Goal: Information Seeking & Learning: Learn about a topic

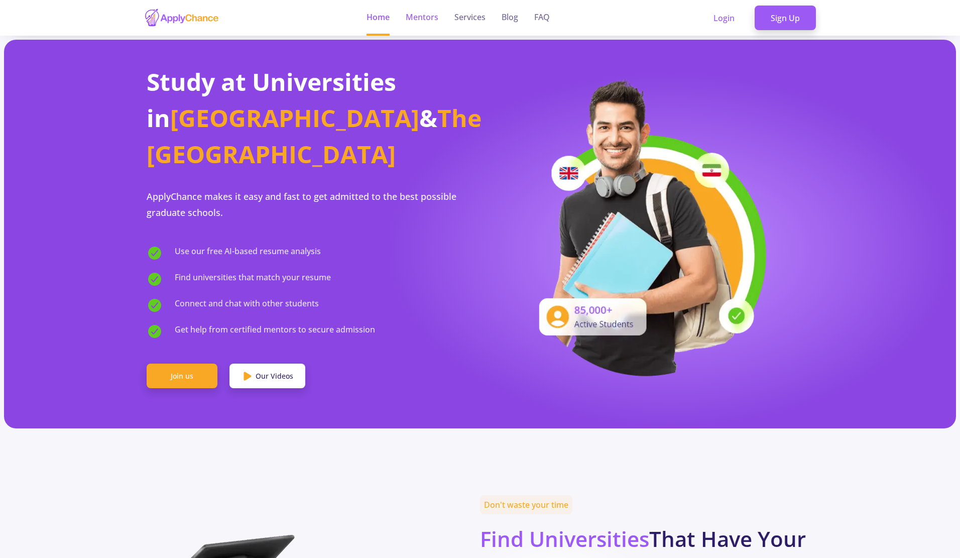
click at [424, 12] on link "Mentors" at bounding box center [422, 18] width 33 height 36
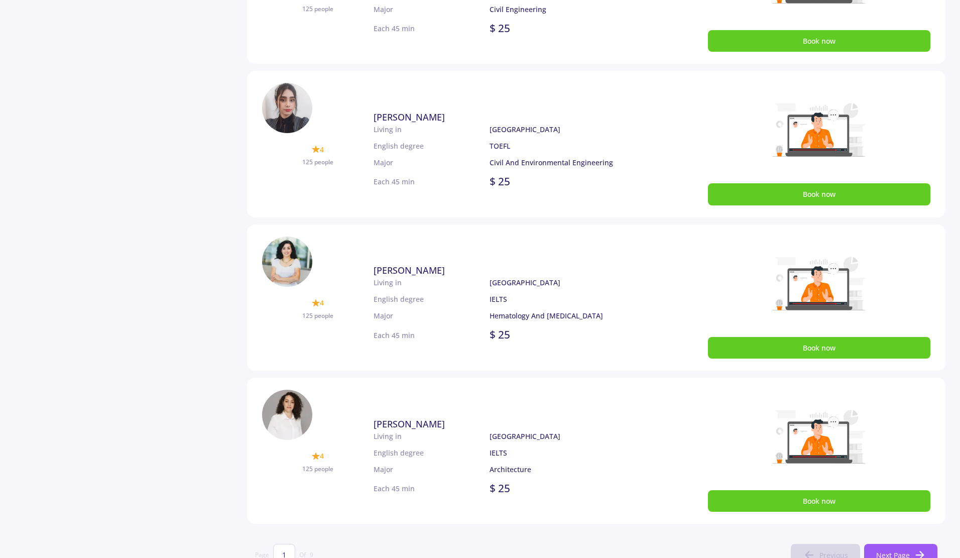
scroll to position [552, 0]
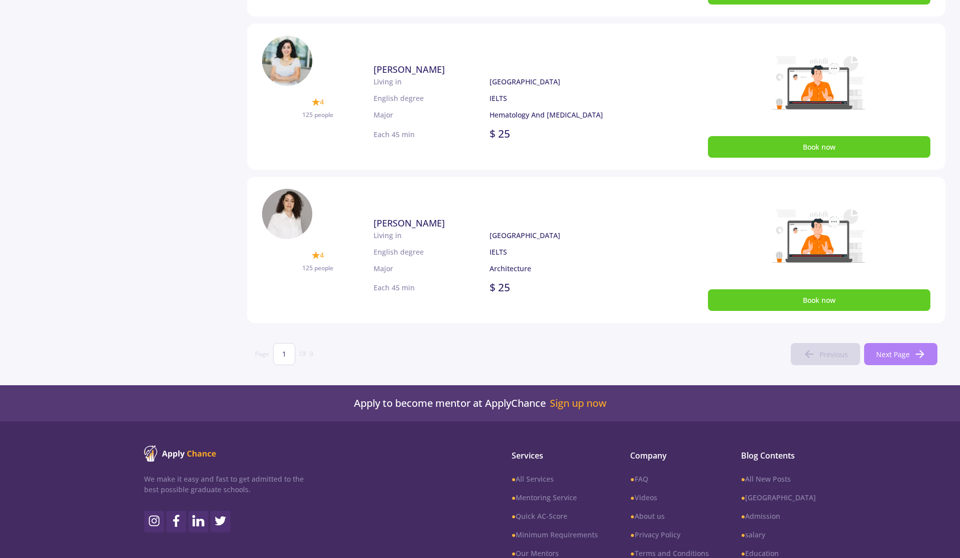
click at [877, 346] on button "Next Page" at bounding box center [900, 354] width 73 height 22
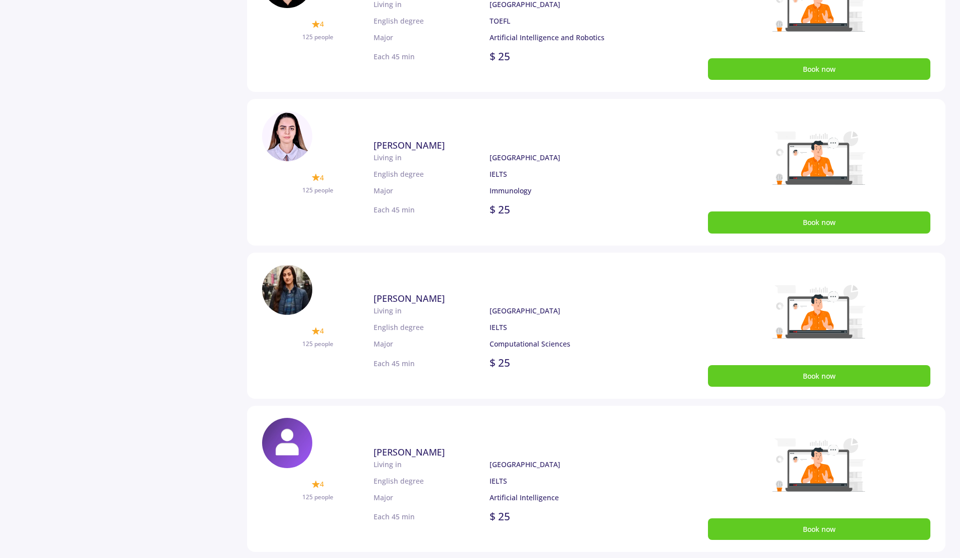
scroll to position [639, 0]
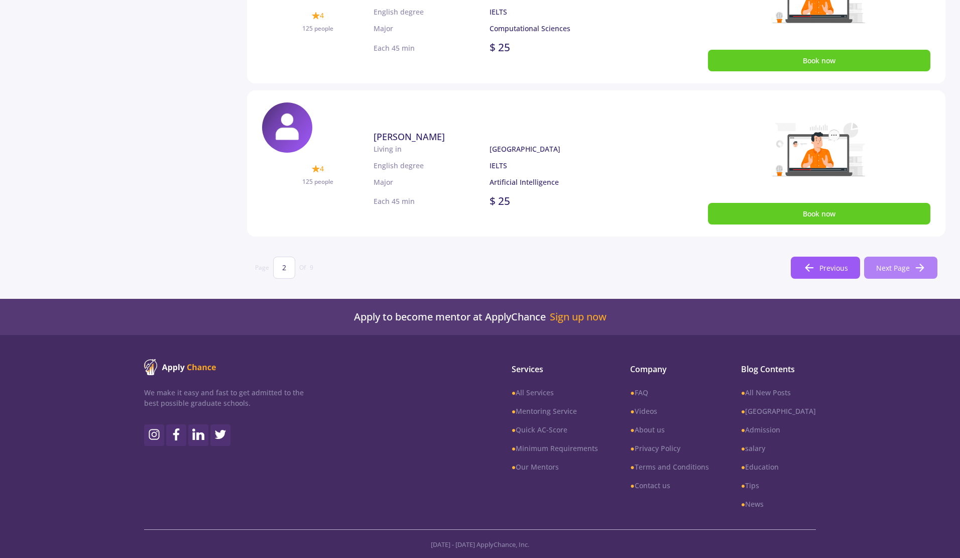
click at [888, 270] on span "Next Page" at bounding box center [893, 268] width 34 height 11
click at [883, 266] on span "Next Page" at bounding box center [893, 268] width 34 height 11
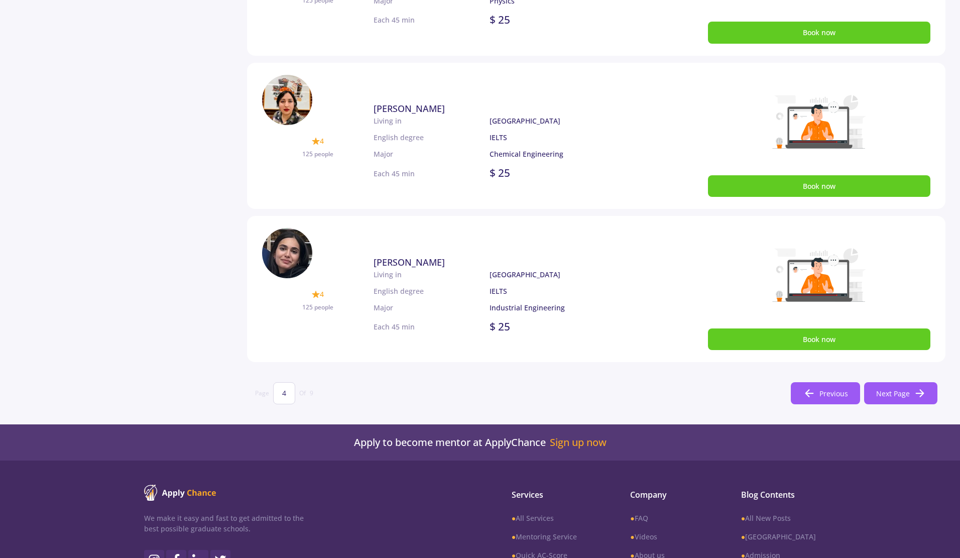
scroll to position [538, 0]
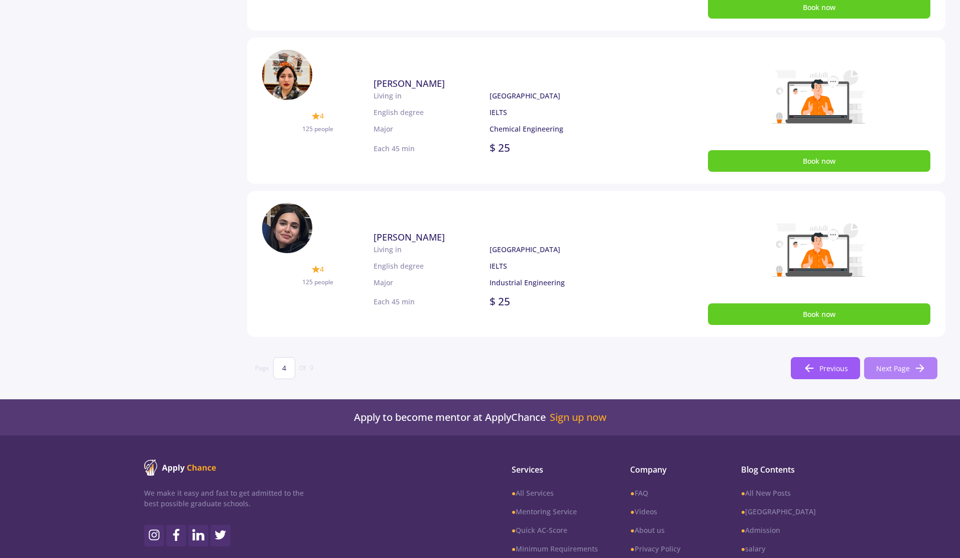
click at [911, 373] on button "Next Page" at bounding box center [900, 368] width 73 height 22
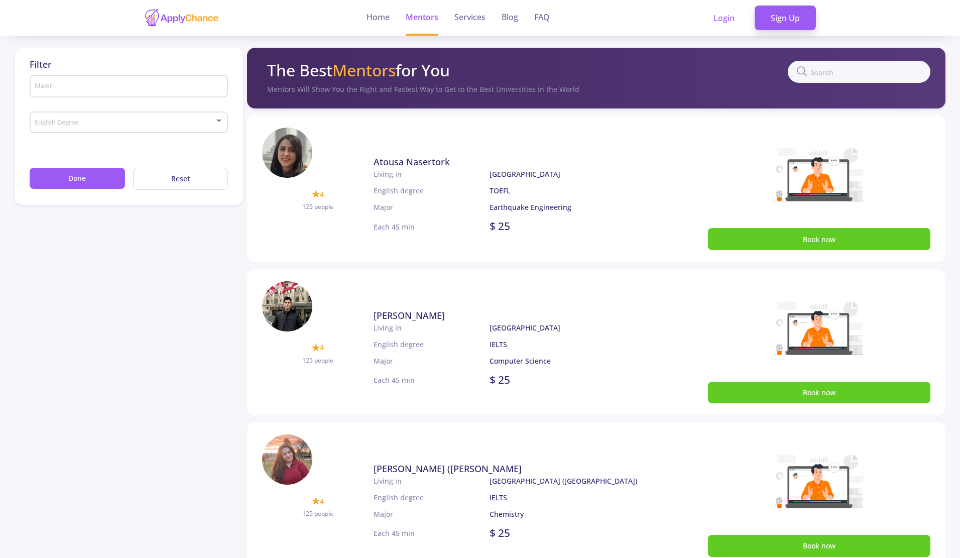
scroll to position [639, 0]
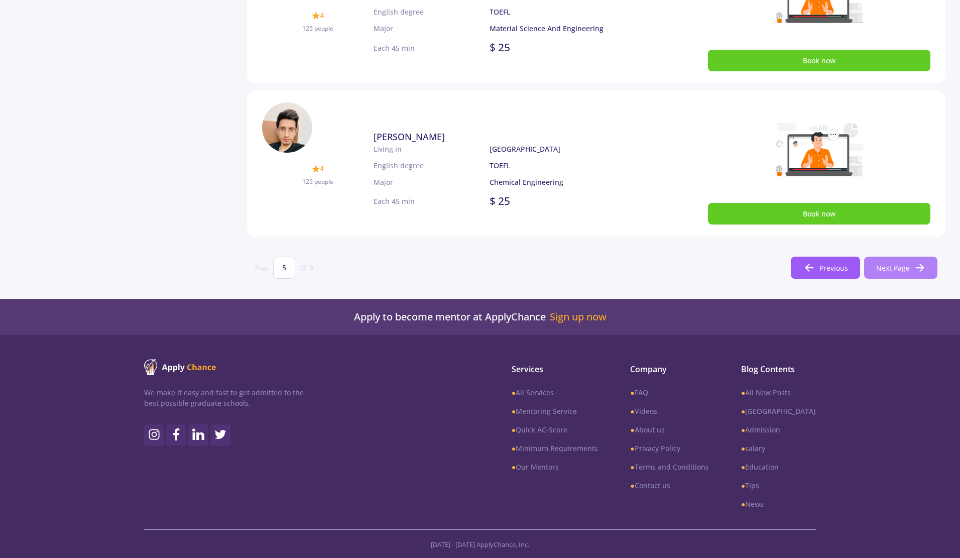
click at [910, 267] on button "Next Page" at bounding box center [900, 268] width 73 height 22
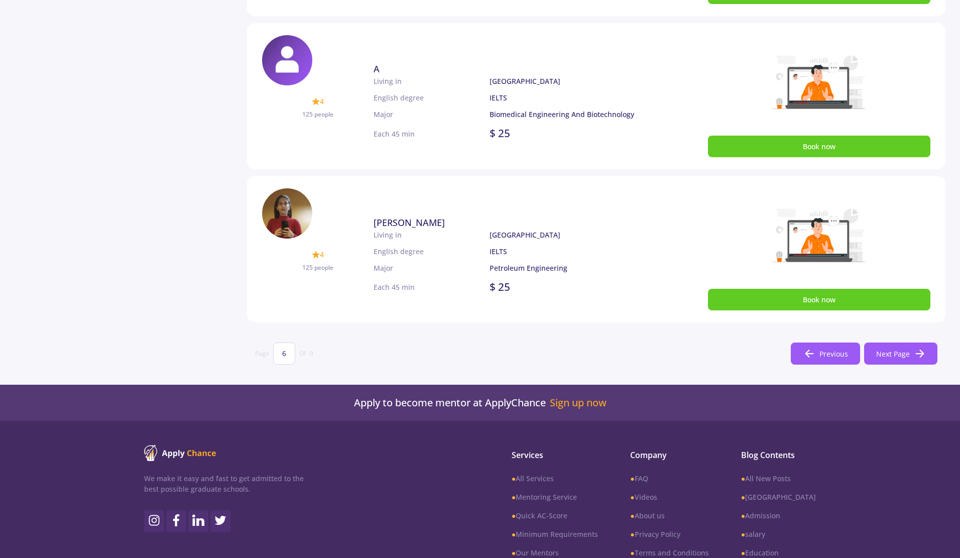
scroll to position [538, 0]
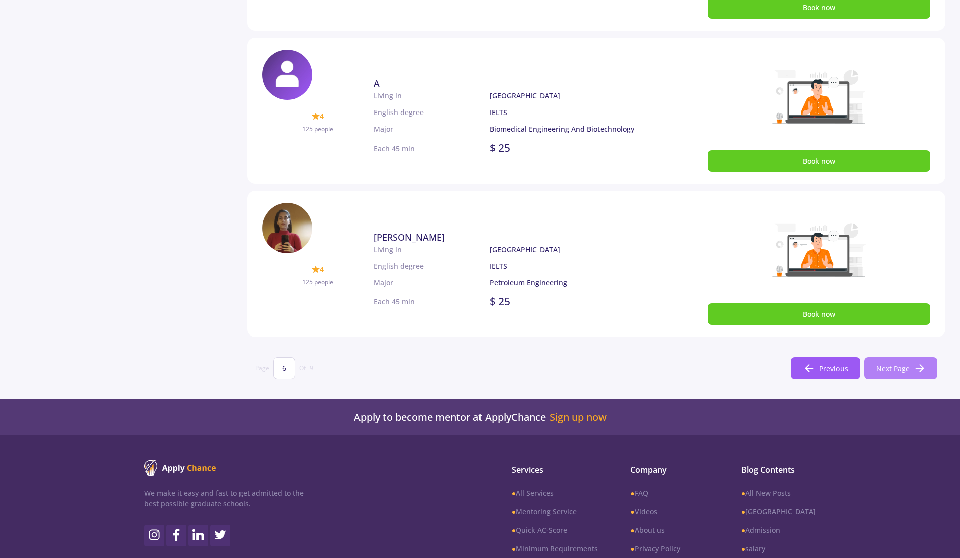
click at [912, 371] on button "Next Page" at bounding box center [900, 368] width 73 height 22
type input "7"
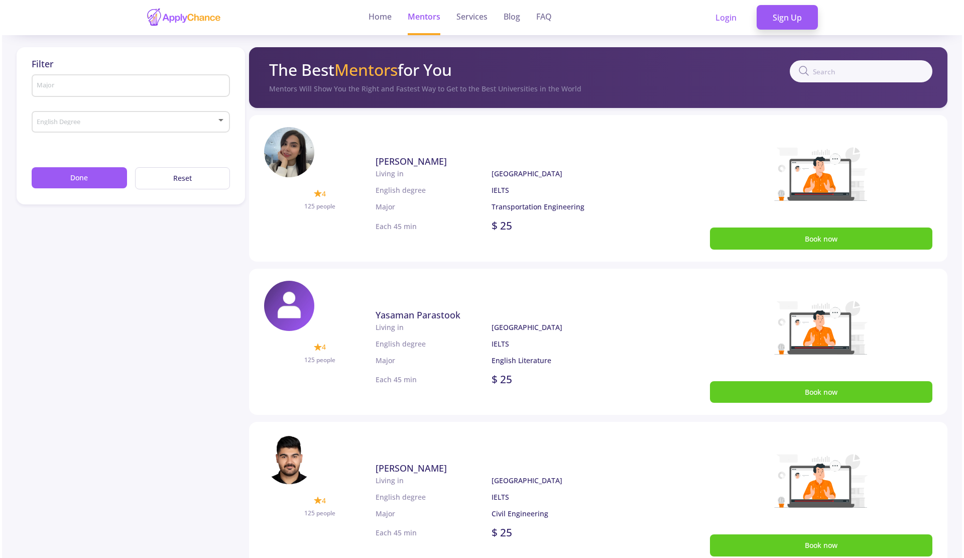
scroll to position [0, 0]
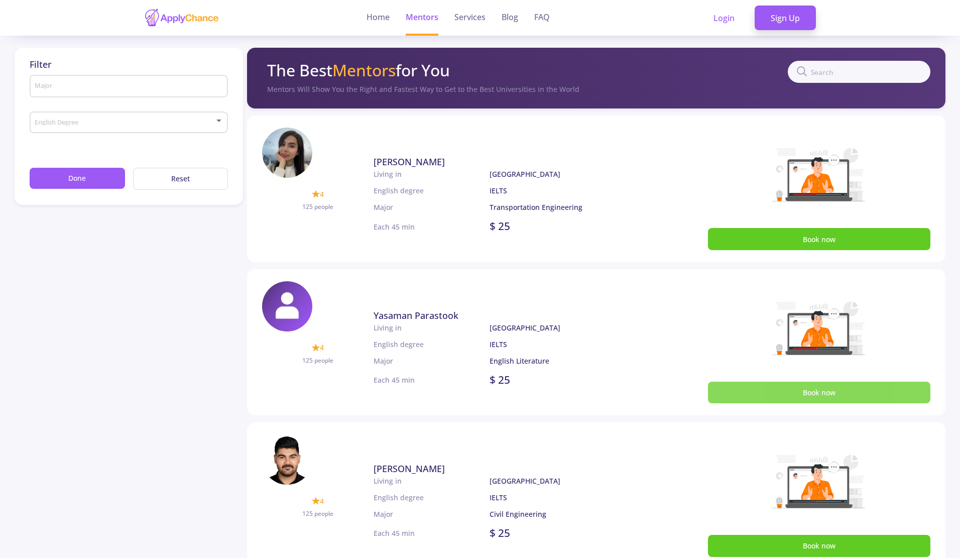
click at [753, 392] on button "Book now" at bounding box center [819, 392] width 223 height 22
click at [808, 388] on button "Book now" at bounding box center [819, 392] width 223 height 22
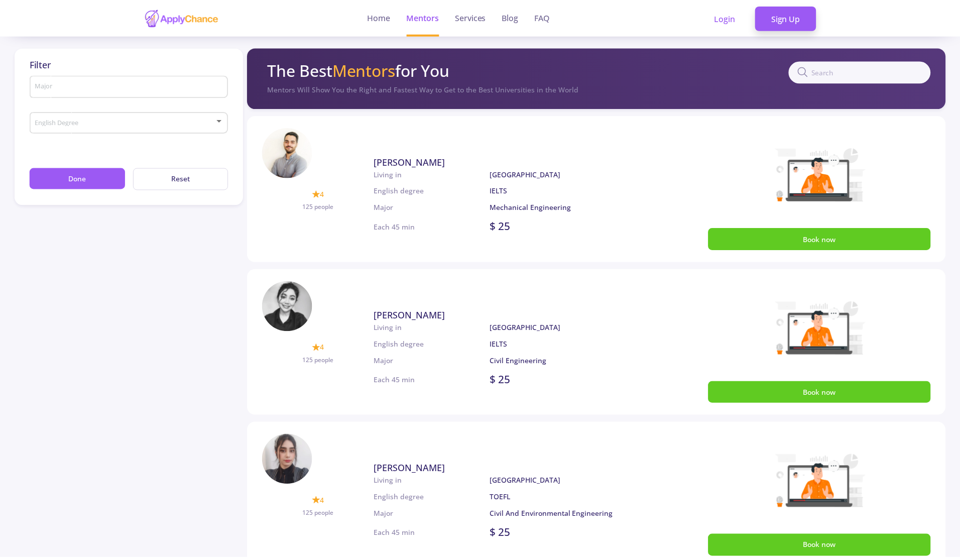
scroll to position [639, 0]
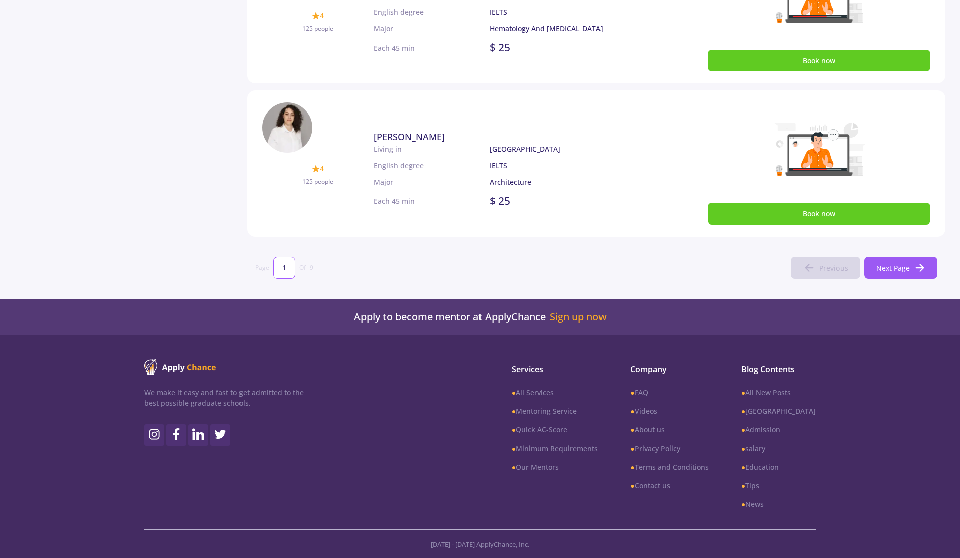
click at [279, 265] on input "1" at bounding box center [284, 268] width 22 height 22
click at [902, 262] on button "Next Page" at bounding box center [900, 268] width 73 height 22
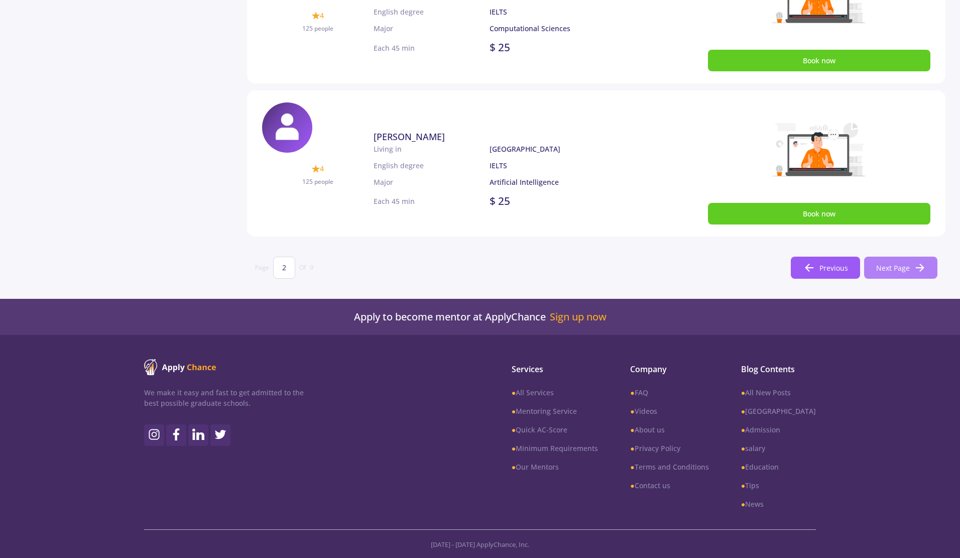
click at [879, 263] on span "Next Page" at bounding box center [893, 268] width 34 height 11
click at [883, 271] on span "Next Page" at bounding box center [893, 268] width 34 height 11
click at [892, 260] on button "Next Page" at bounding box center [900, 268] width 73 height 22
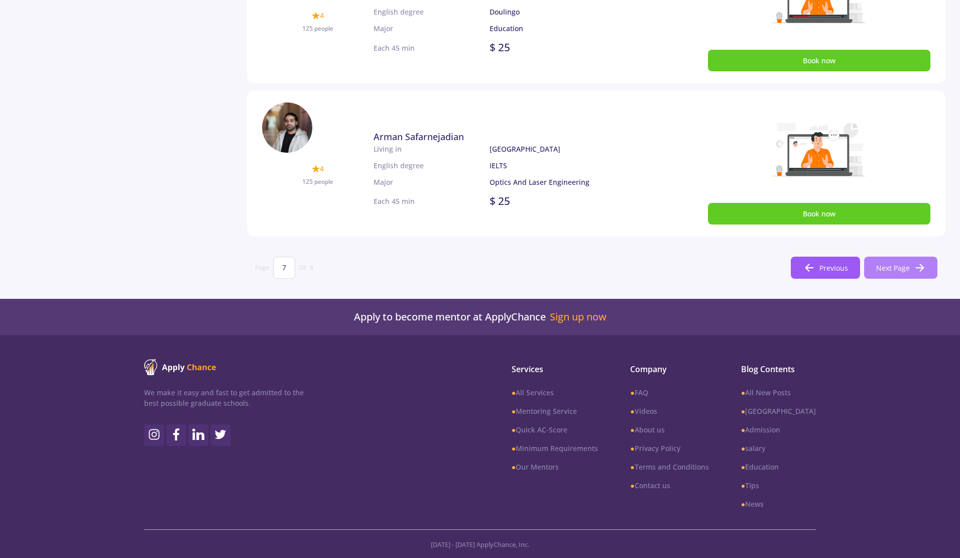
click at [895, 269] on span "Next Page" at bounding box center [893, 268] width 34 height 11
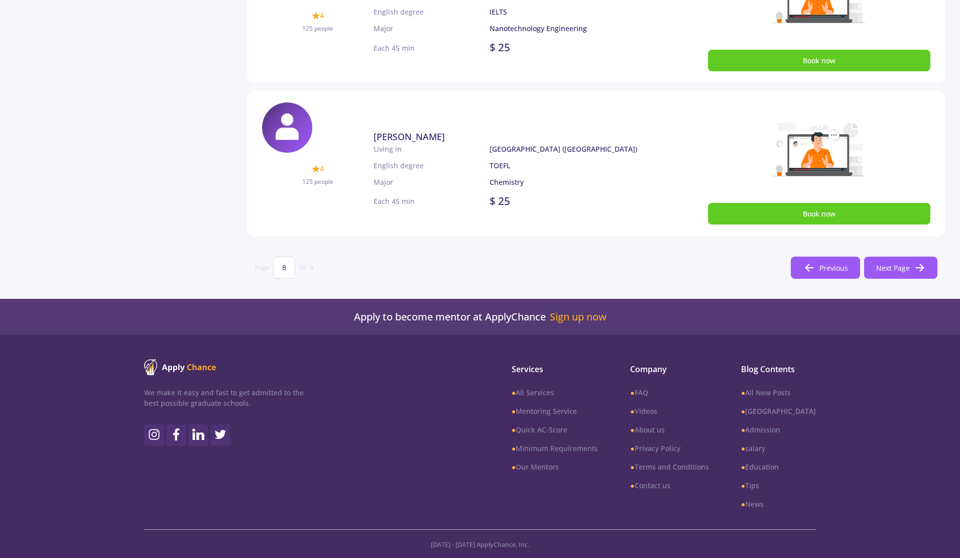
click at [915, 279] on section "Page 8 Of 9 Previous Next Page" at bounding box center [596, 267] width 698 height 38
click at [913, 270] on button "Next Page" at bounding box center [900, 268] width 73 height 22
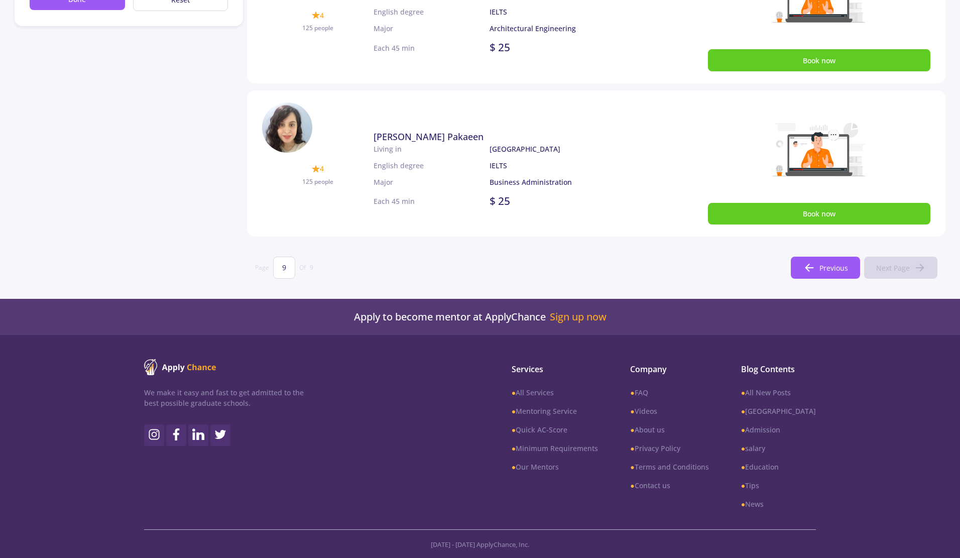
scroll to position [28, 0]
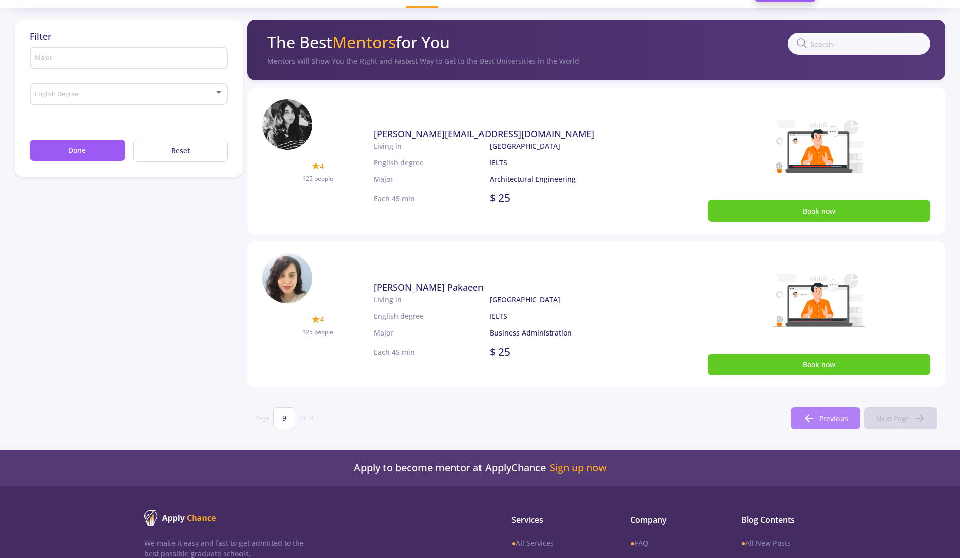
click at [823, 423] on span "Previous" at bounding box center [833, 418] width 29 height 11
type input "8"
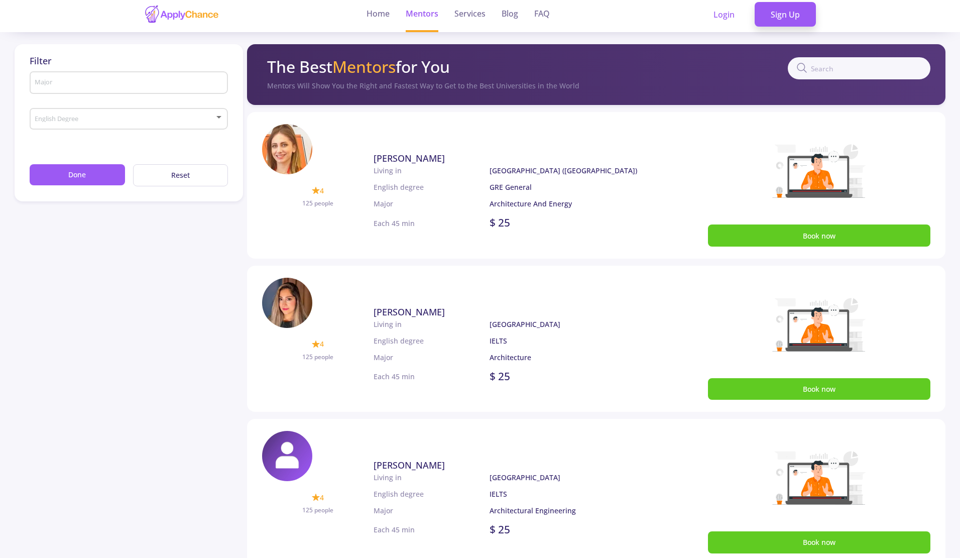
scroll to position [0, 0]
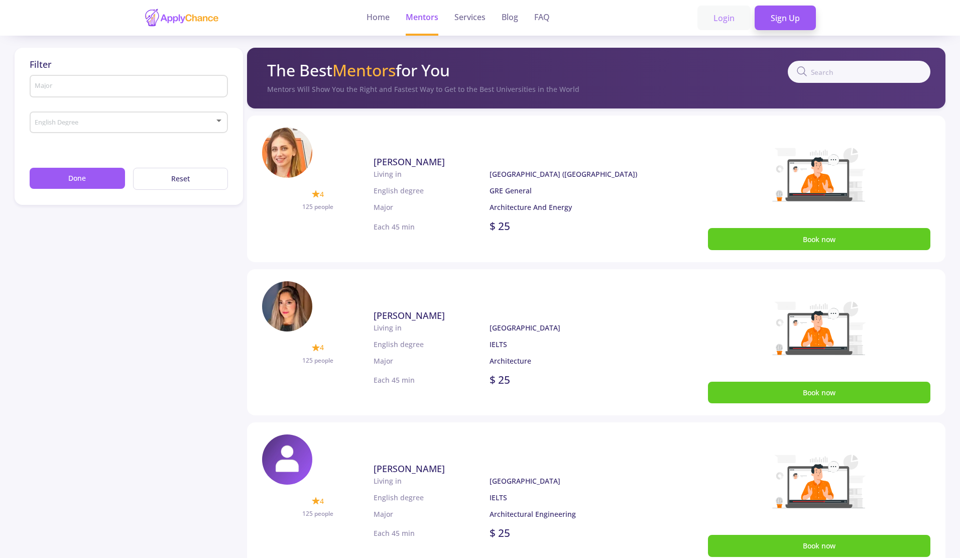
click at [717, 25] on link "Login" at bounding box center [723, 18] width 53 height 25
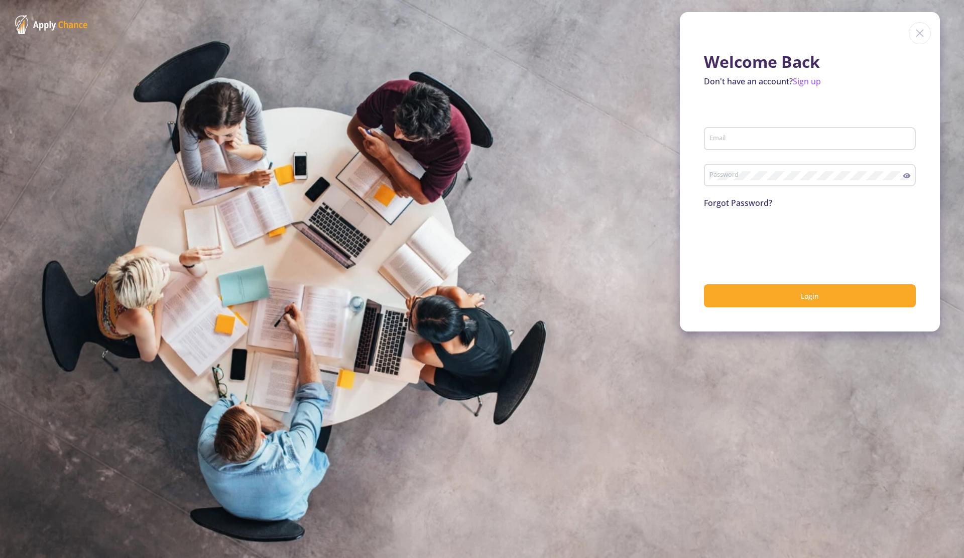
click at [736, 141] on input "Email" at bounding box center [811, 139] width 205 height 9
click at [736, 141] on input "یشق" at bounding box center [811, 139] width 205 height 9
type input "[EMAIL_ADDRESS][DOMAIN_NAME]"
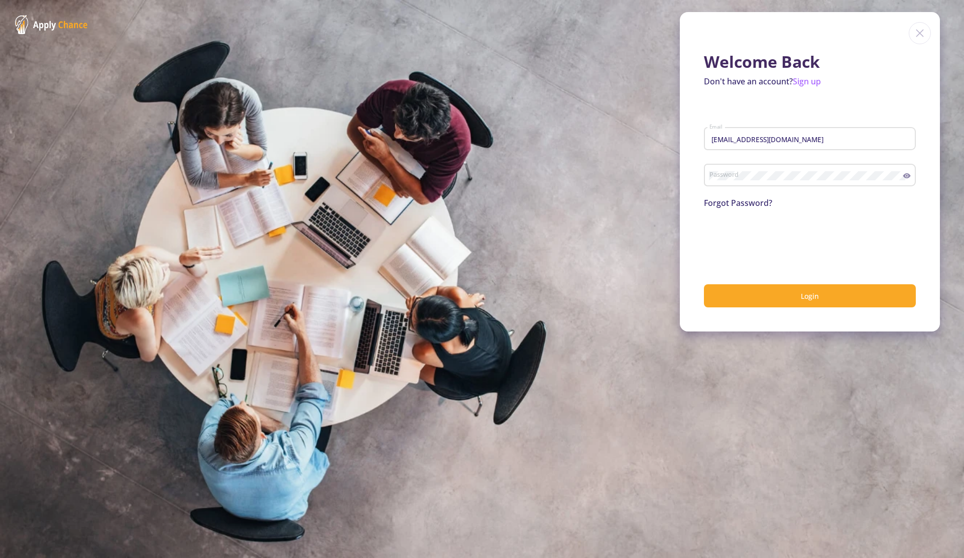
click at [735, 171] on div "Password" at bounding box center [806, 173] width 194 height 26
click at [789, 302] on button "Login" at bounding box center [810, 296] width 212 height 24
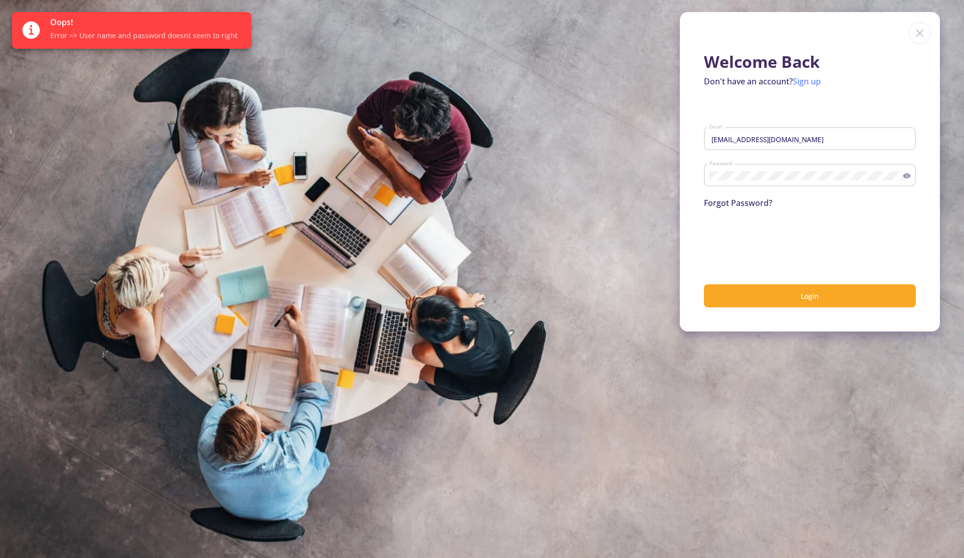
click at [803, 85] on link "Sign up" at bounding box center [807, 81] width 28 height 11
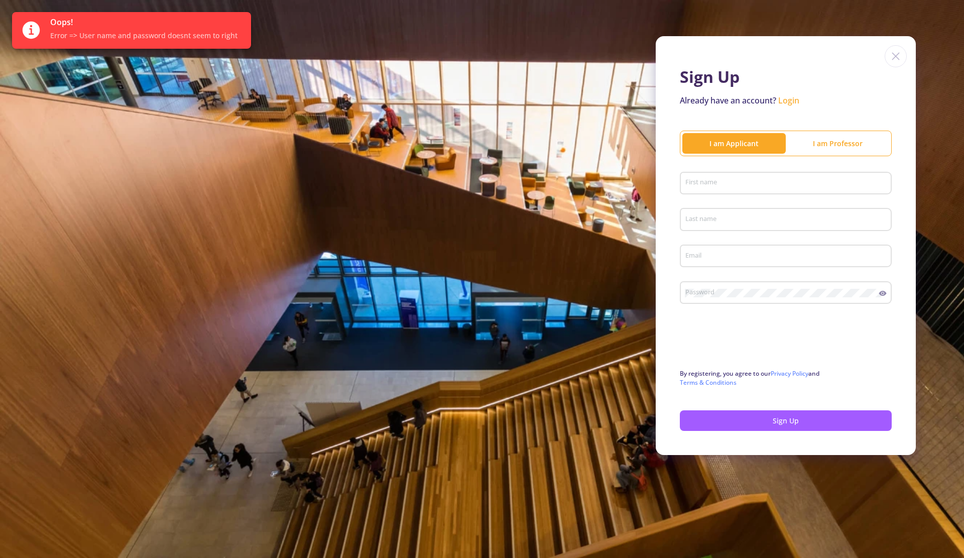
type input "[EMAIL_ADDRESS][DOMAIN_NAME]"
click at [762, 181] on input "First name" at bounding box center [787, 183] width 205 height 9
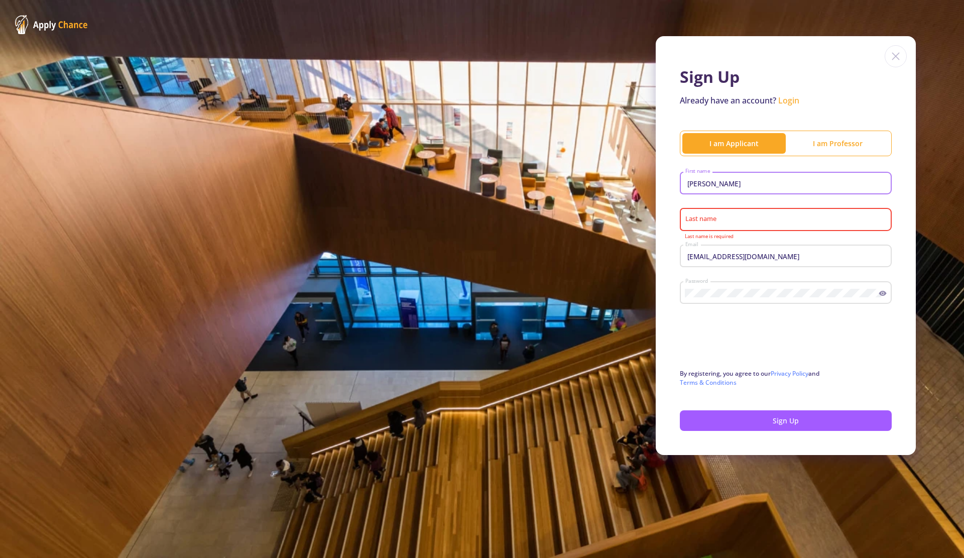
click at [759, 182] on input "[PERSON_NAME]" at bounding box center [787, 183] width 205 height 9
type input "[PERSON_NAME]"
click at [717, 217] on input "Last name" at bounding box center [787, 219] width 205 height 9
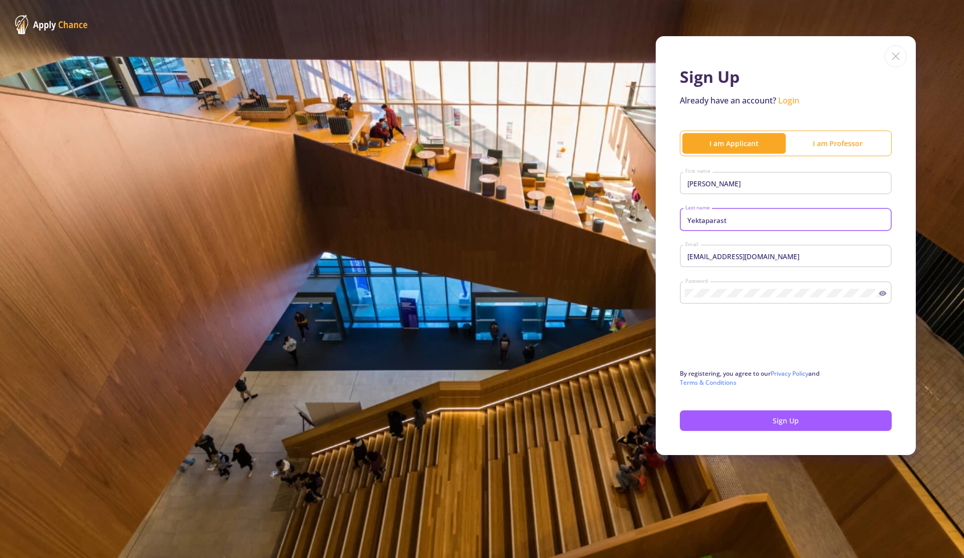
type input "Yektaparast"
click at [739, 424] on button "Sign Up" at bounding box center [786, 420] width 212 height 21
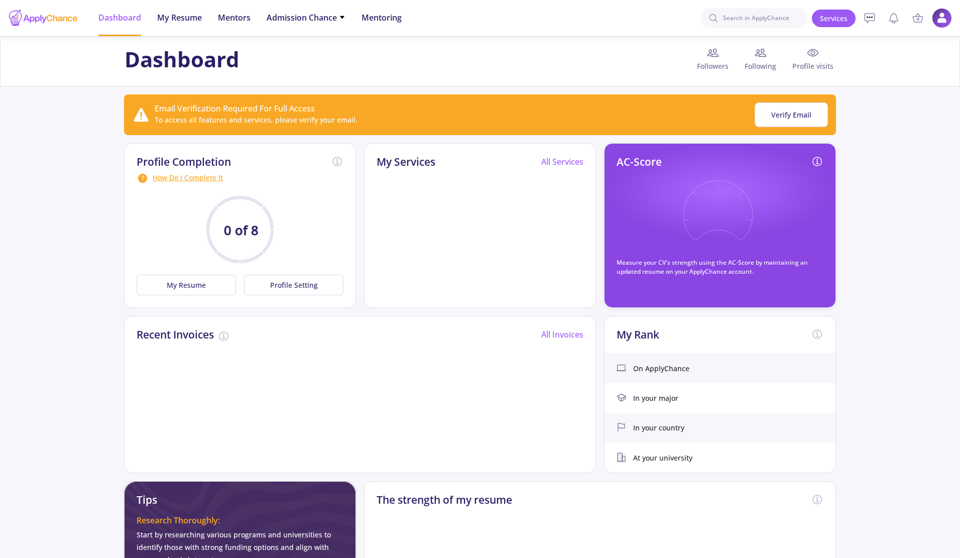
click at [361, 60] on div "Dashboard Followers Following Profile visits" at bounding box center [479, 61] width 719 height 29
click at [309, 16] on span "Admission Chance" at bounding box center [306, 18] width 79 height 12
click at [319, 54] on link "With Minimum Requirements" at bounding box center [326, 52] width 118 height 19
click at [331, 24] on li "Admission Chance With Minimum Requirements Only My Chance of Admission" at bounding box center [306, 18] width 79 height 36
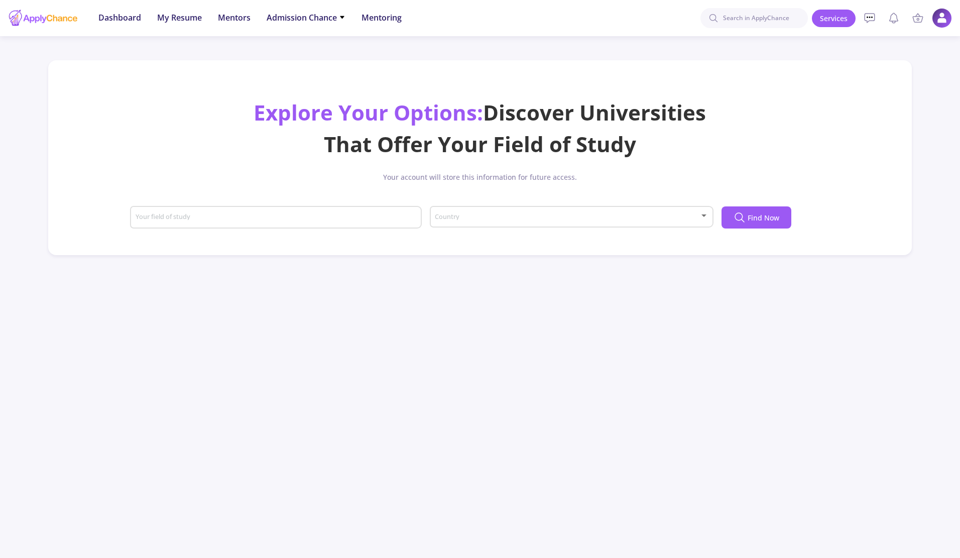
click at [385, 208] on div "Your field of study" at bounding box center [276, 215] width 282 height 26
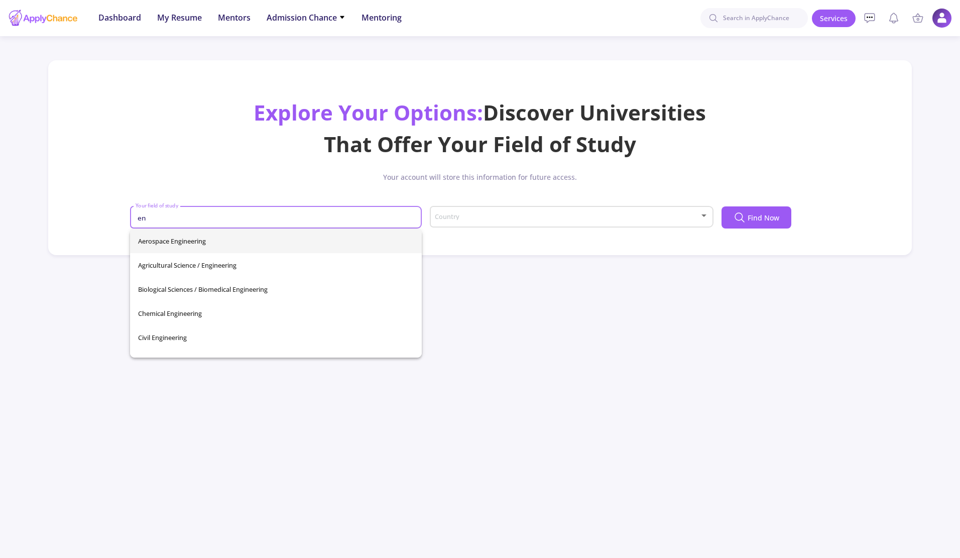
type input "e"
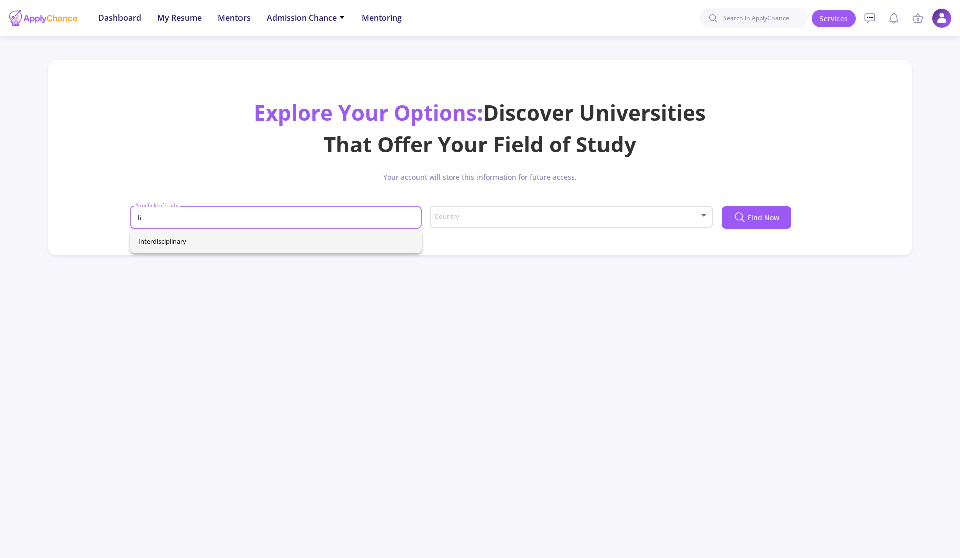
type input "li"
click at [355, 210] on div "li Your field of study" at bounding box center [276, 215] width 282 height 26
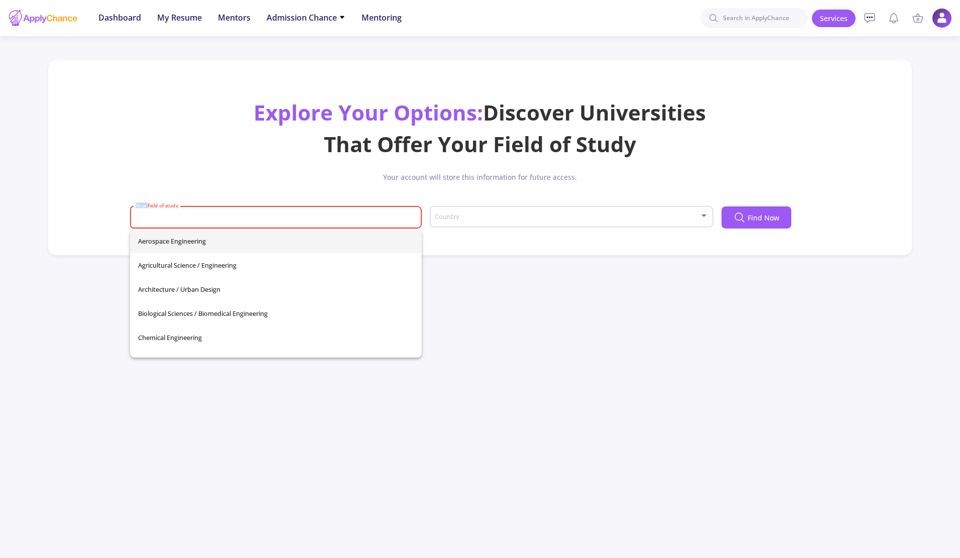
click at [355, 210] on div "Your field of study" at bounding box center [276, 215] width 282 height 26
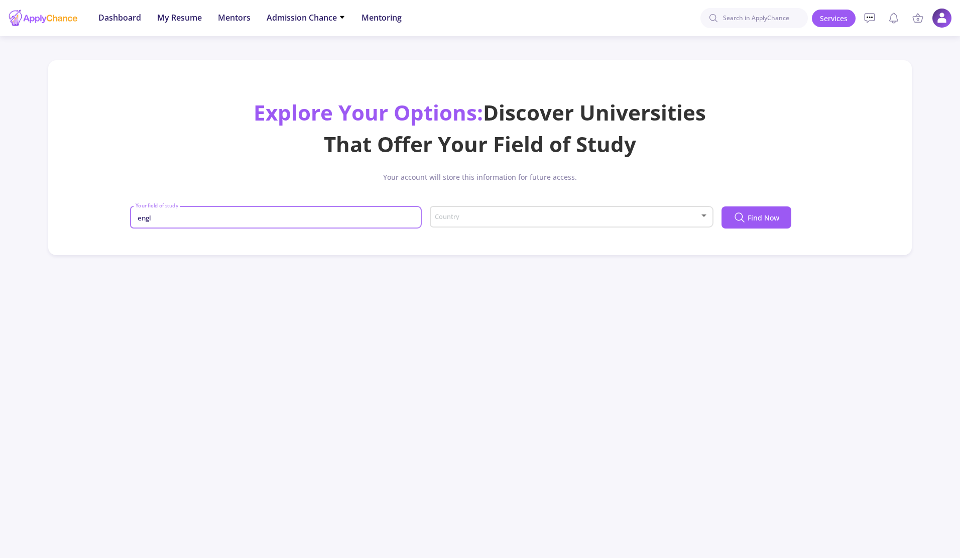
type input "engl"
click at [355, 210] on div "engl Your field of study" at bounding box center [276, 215] width 282 height 26
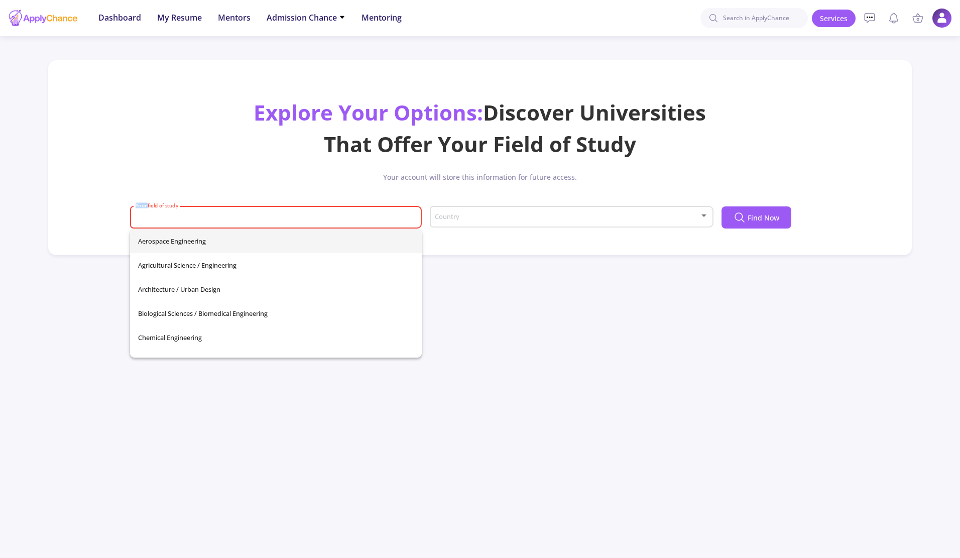
click at [355, 210] on div "Your field of study" at bounding box center [276, 215] width 282 height 26
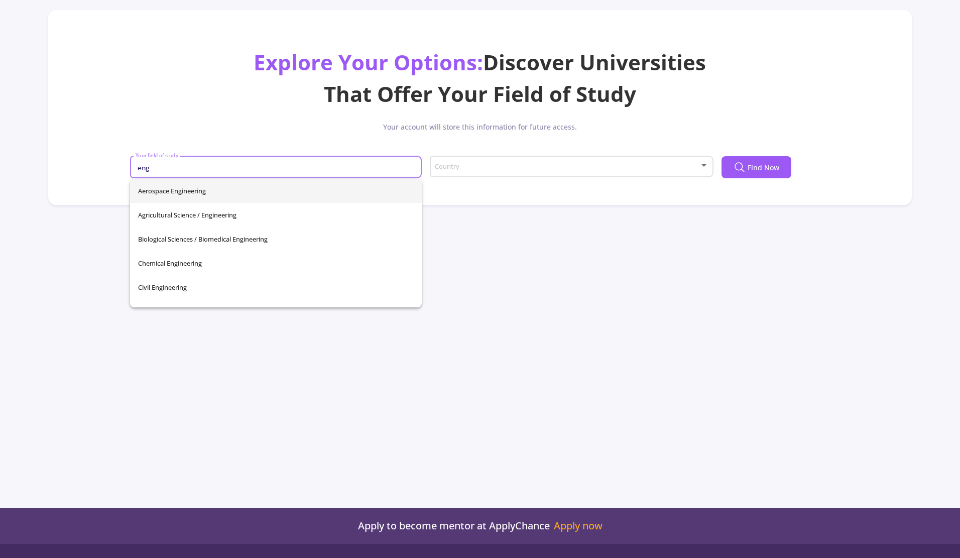
click at [238, 168] on input "eng" at bounding box center [277, 167] width 285 height 9
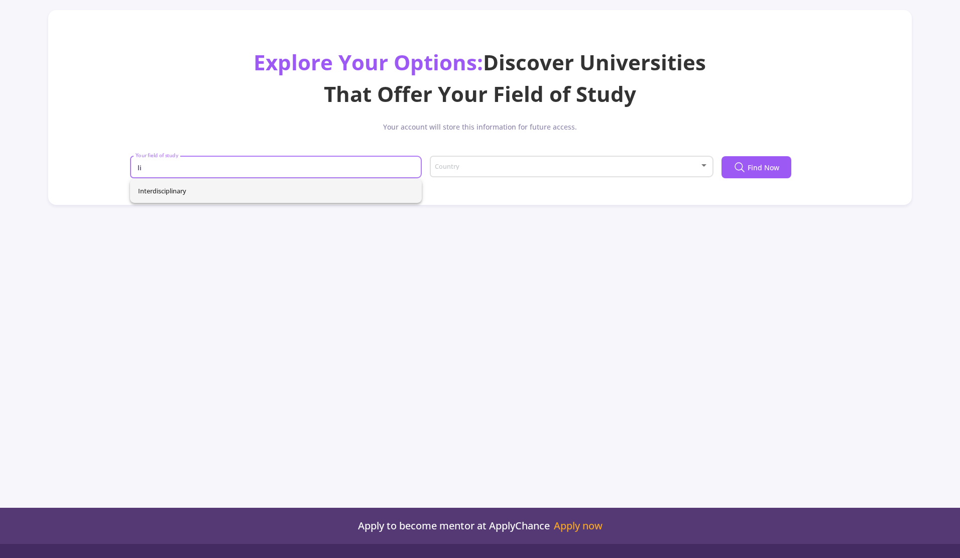
click at [238, 168] on input "li" at bounding box center [277, 167] width 285 height 9
type input "li"
click at [497, 173] on div "Country" at bounding box center [571, 164] width 274 height 25
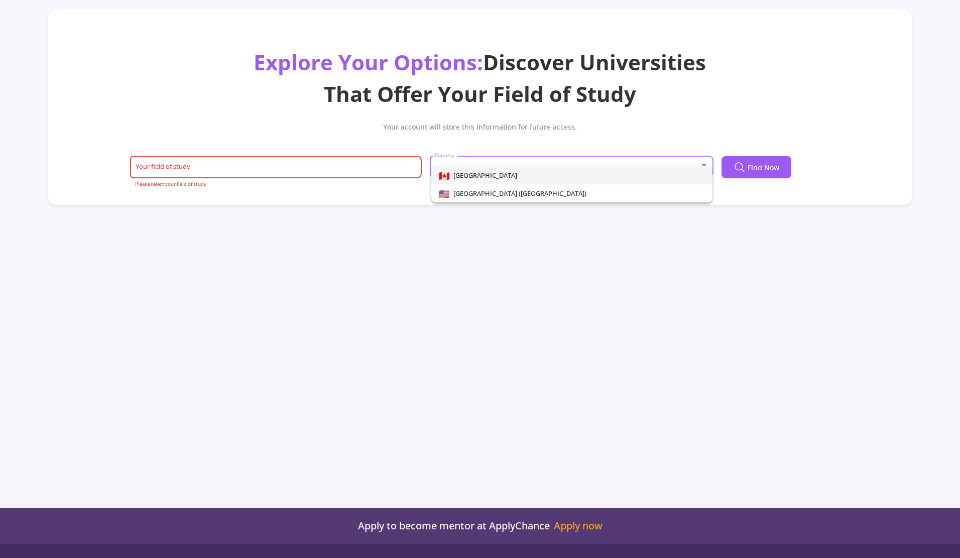
click at [309, 187] on div at bounding box center [480, 279] width 960 height 558
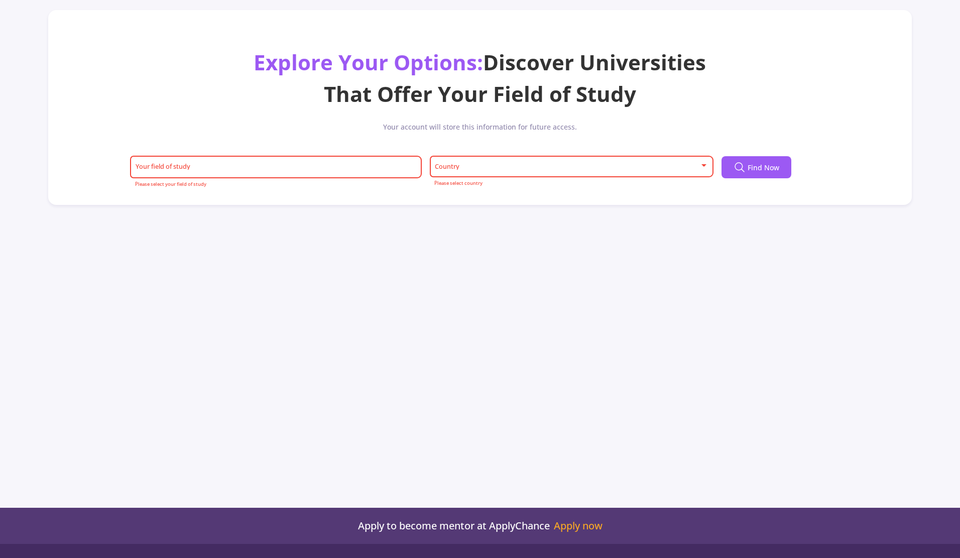
click at [489, 233] on div "Dashboard My Resume Services Mentors Admission Chance With Minimum Requirements…" at bounding box center [480, 229] width 960 height 558
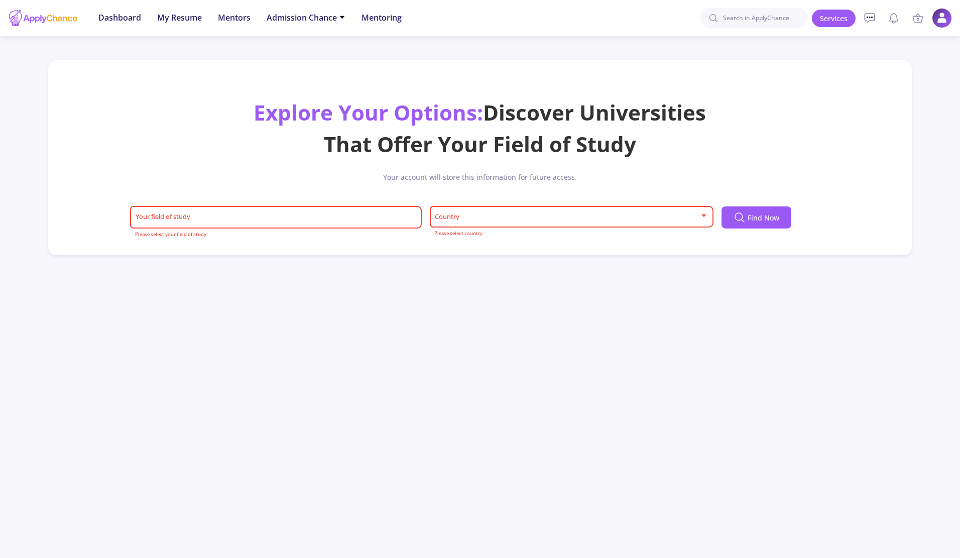
click at [522, 220] on span at bounding box center [568, 216] width 263 height 7
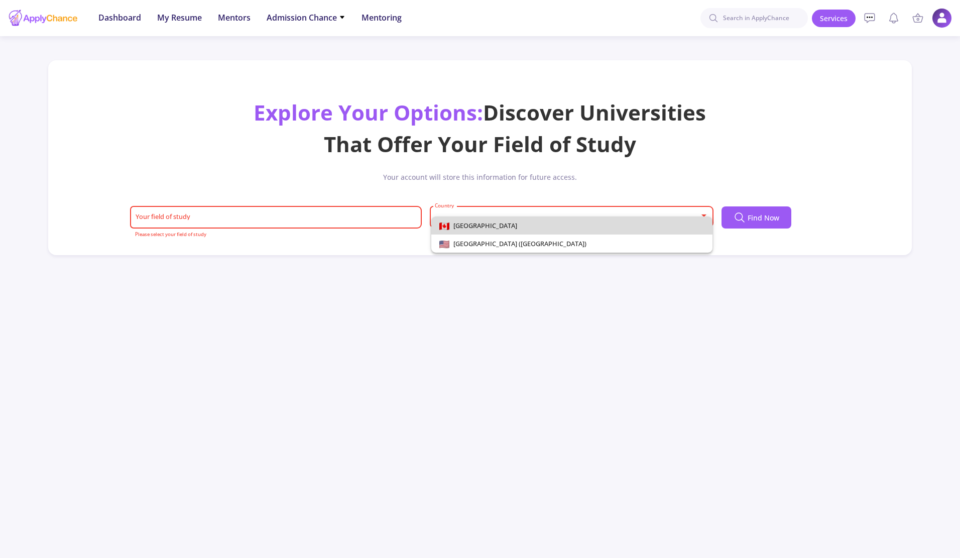
click at [512, 228] on span "Canada" at bounding box center [571, 225] width 265 height 18
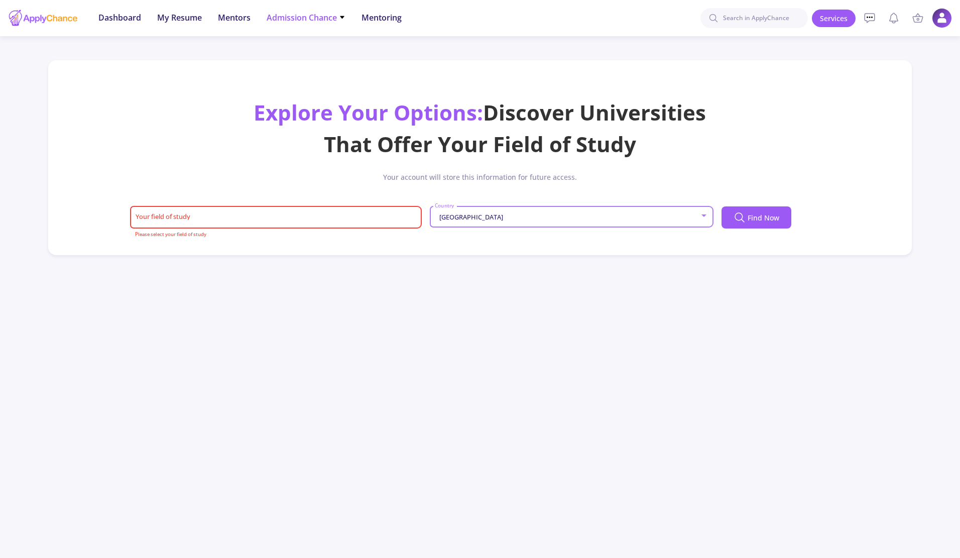
click at [291, 21] on span "Admission Chance" at bounding box center [306, 18] width 79 height 12
click at [297, 71] on link "Only My Chance of Admission" at bounding box center [326, 70] width 118 height 19
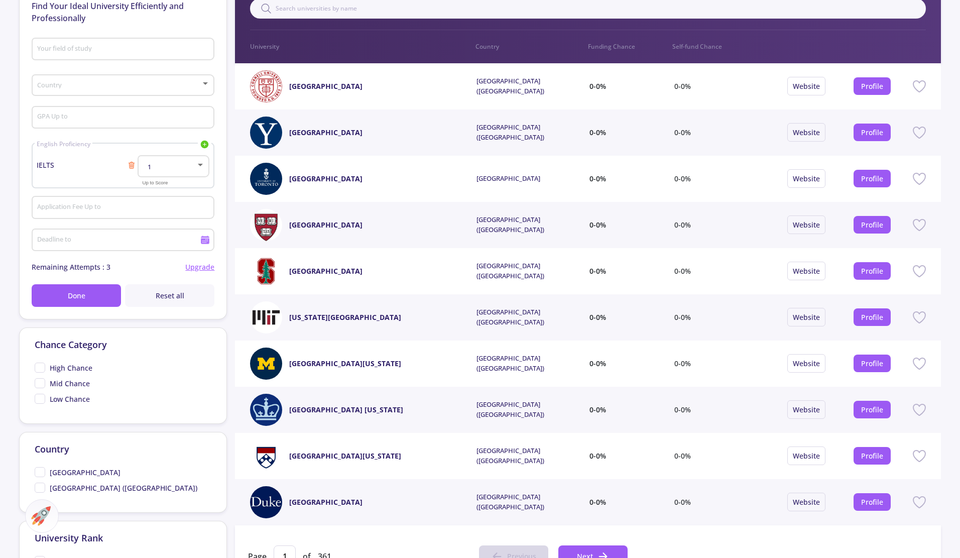
scroll to position [201, 0]
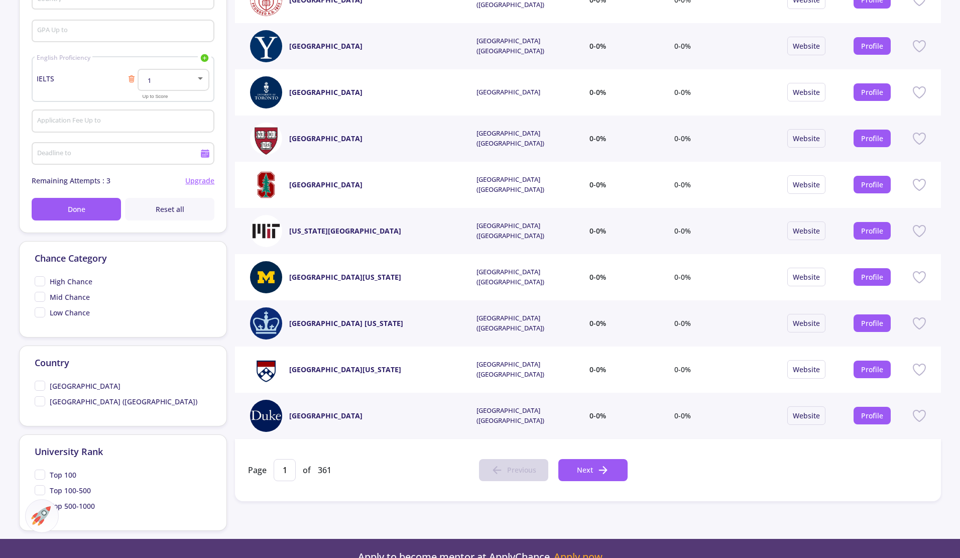
click at [31, 385] on div "Country Canada United States of America (USA)" at bounding box center [123, 385] width 208 height 81
click at [37, 387] on span "[GEOGRAPHIC_DATA]" at bounding box center [78, 385] width 86 height 11
click at [37, 387] on input "[GEOGRAPHIC_DATA]" at bounding box center [38, 383] width 7 height 7
checkbox input "true"
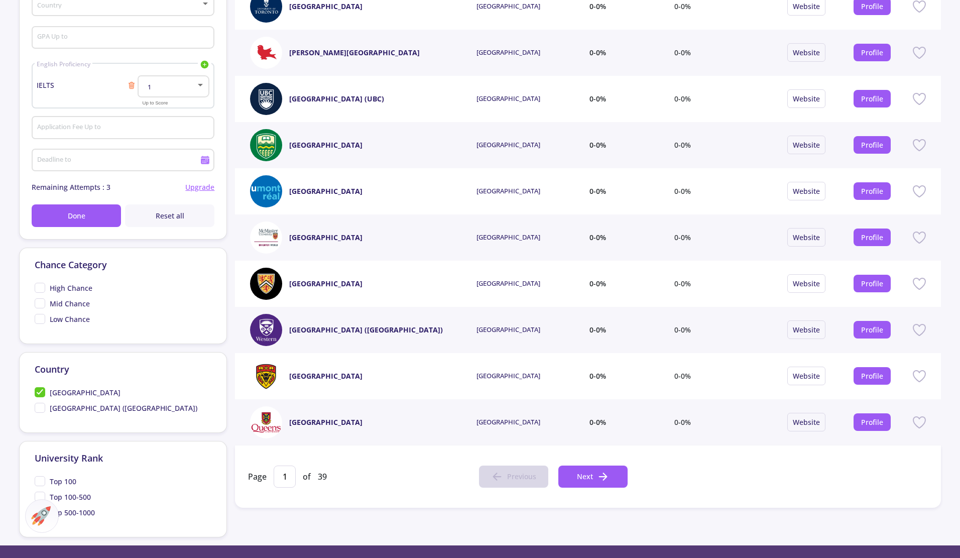
scroll to position [50, 0]
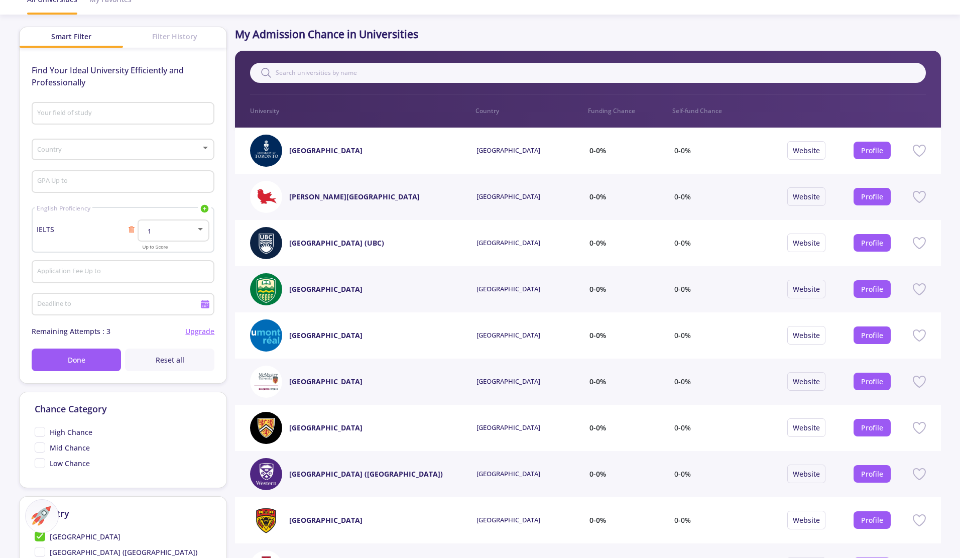
click at [154, 115] on input "Your field of study" at bounding box center [125, 113] width 176 height 9
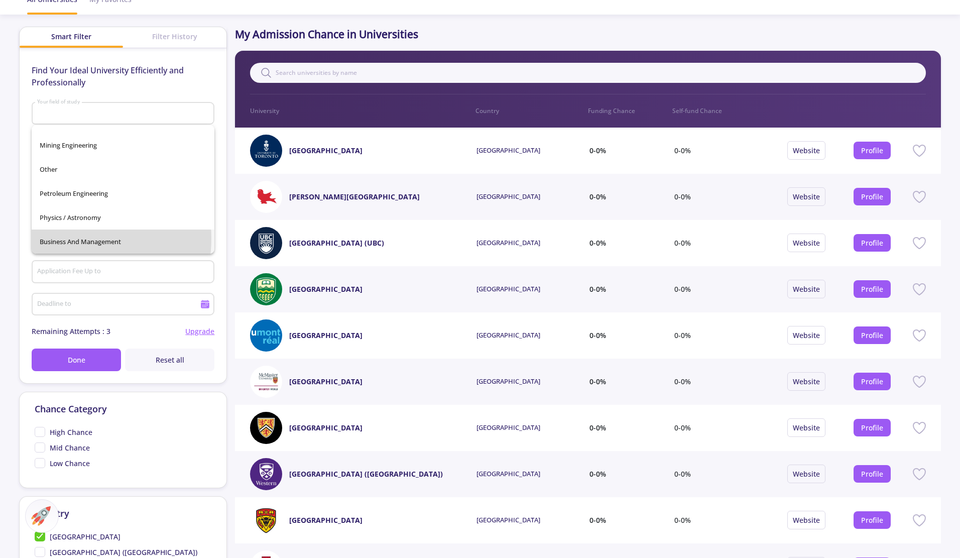
click at [72, 238] on span "Business and Management" at bounding box center [123, 241] width 167 height 24
type input "Business and Management"
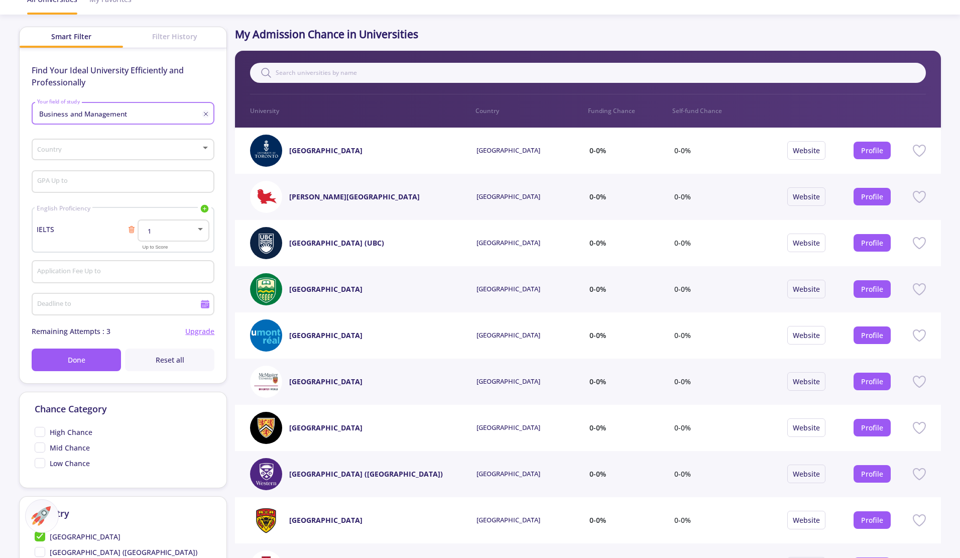
click at [198, 231] on div at bounding box center [200, 229] width 9 height 8
click at [157, 284] on span "5" at bounding box center [174, 284] width 53 height 18
click at [96, 359] on button "Done" at bounding box center [76, 359] width 89 height 23
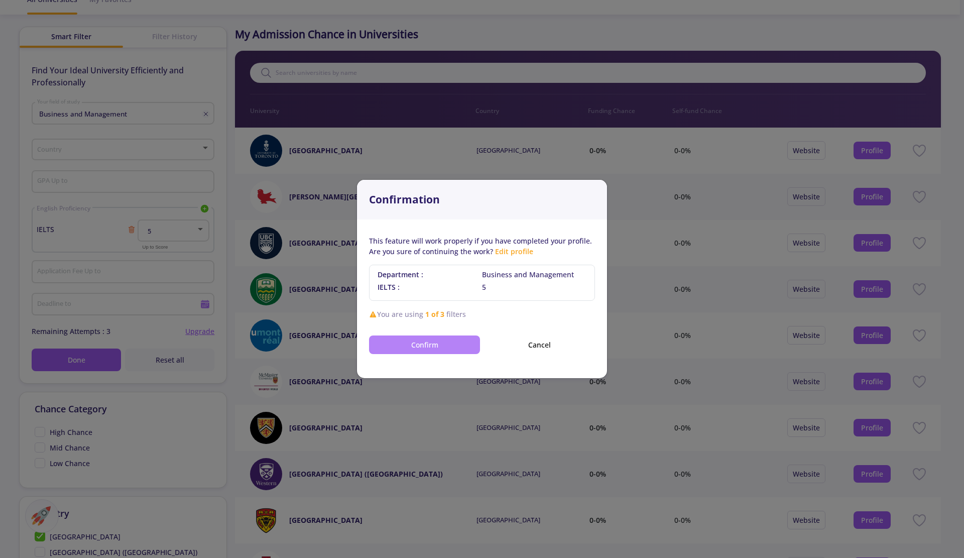
click at [471, 345] on button "Confirm" at bounding box center [424, 344] width 111 height 19
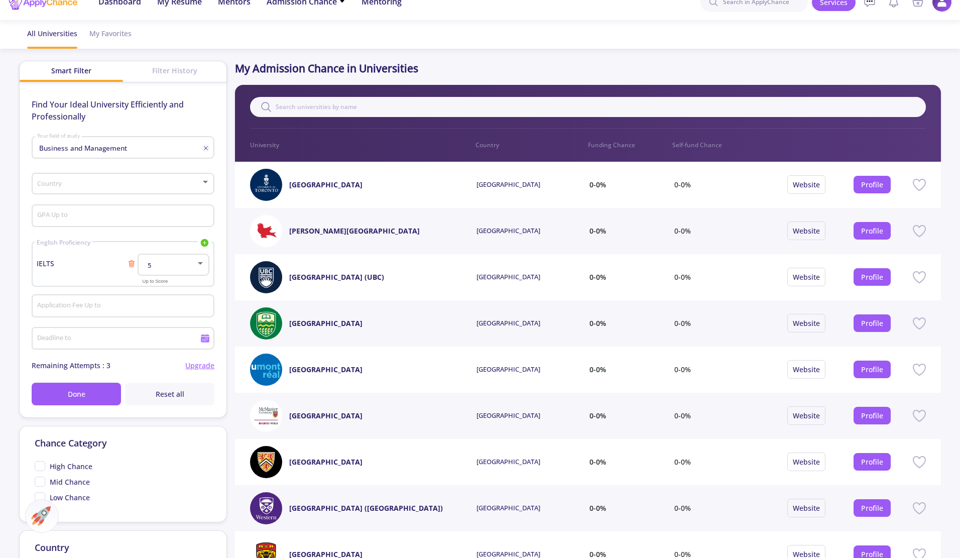
scroll to position [0, 0]
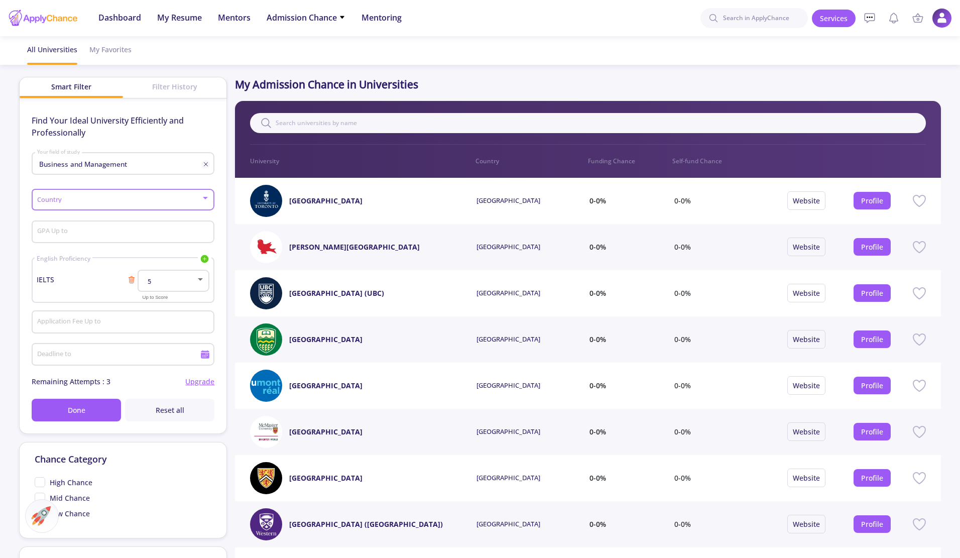
click at [185, 199] on span at bounding box center [120, 199] width 162 height 7
click at [170, 211] on span "[GEOGRAPHIC_DATA]" at bounding box center [124, 208] width 164 height 18
click at [172, 233] on input "GPA Up to" at bounding box center [125, 232] width 176 height 9
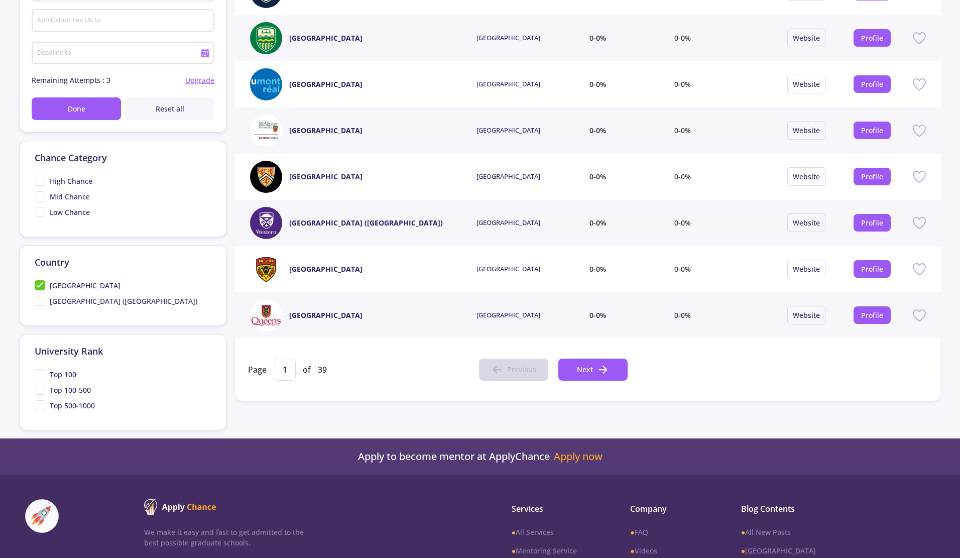
scroll to position [50, 0]
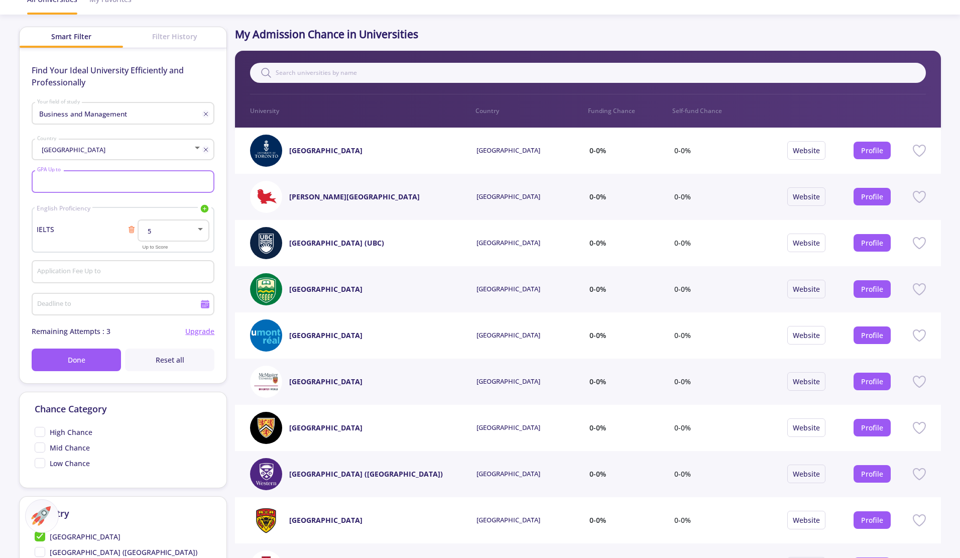
click at [312, 291] on link "University of Alberta" at bounding box center [325, 289] width 73 height 11
